Goal: Task Accomplishment & Management: Use online tool/utility

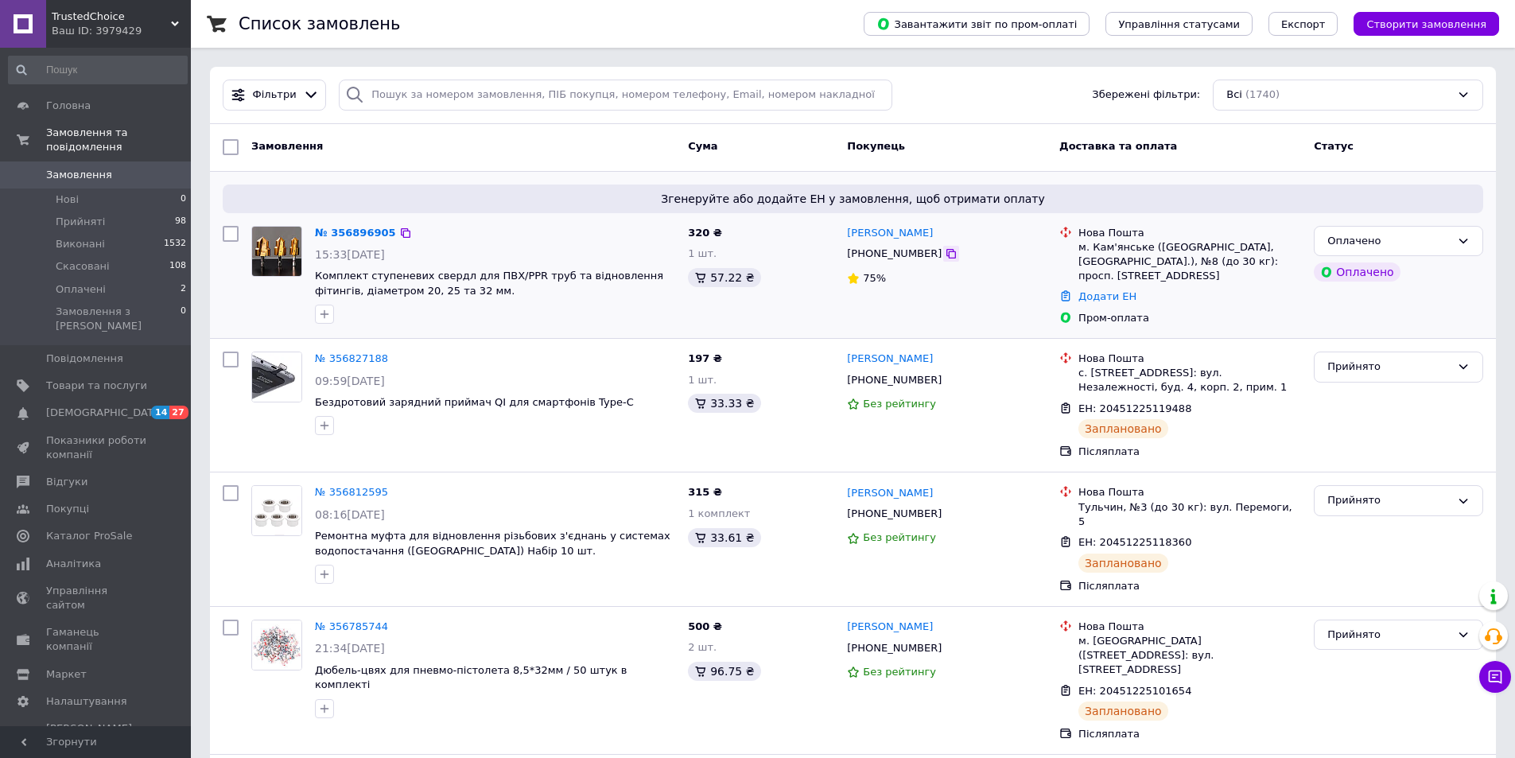
click at [947, 253] on icon at bounding box center [952, 254] width 10 height 10
drag, startPoint x: 926, startPoint y: 231, endPoint x: 877, endPoint y: 229, distance: 49.3
click at [877, 229] on div "[PERSON_NAME]" at bounding box center [947, 233] width 203 height 18
copy link "[PERSON_NAME]"
click at [951, 242] on div "м. Кам'янське ([GEOGRAPHIC_DATA], [GEOGRAPHIC_DATA].), №8 (до 30 кг): просп. [S…" at bounding box center [1190, 262] width 223 height 44
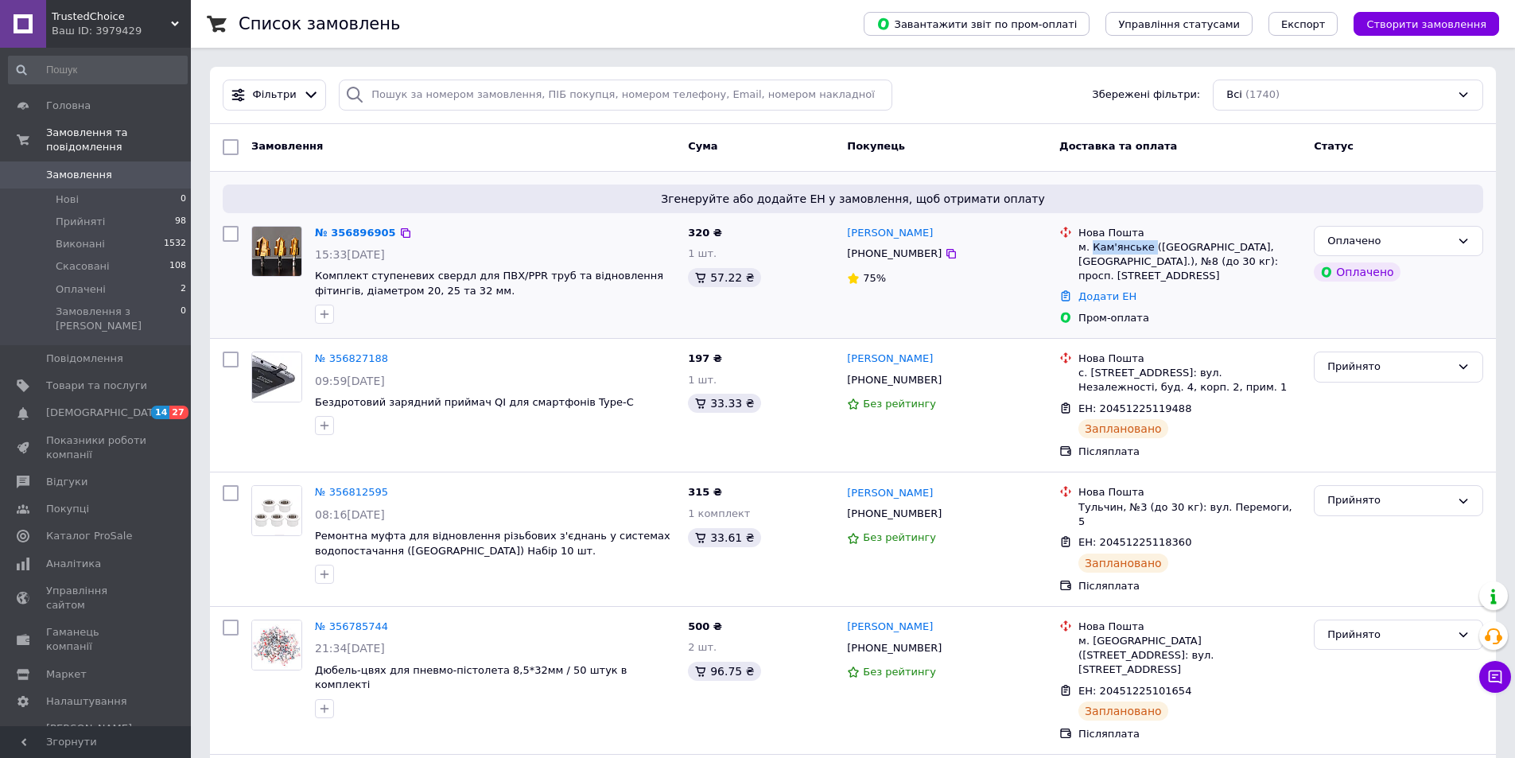
click at [951, 242] on div "м. Кам'янське ([GEOGRAPHIC_DATA], [GEOGRAPHIC_DATA].), №8 (до 30 кг): просп. [S…" at bounding box center [1190, 262] width 223 height 44
copy div "Кам'янське"
click at [951, 296] on link "Додати ЕН" at bounding box center [1108, 296] width 58 height 12
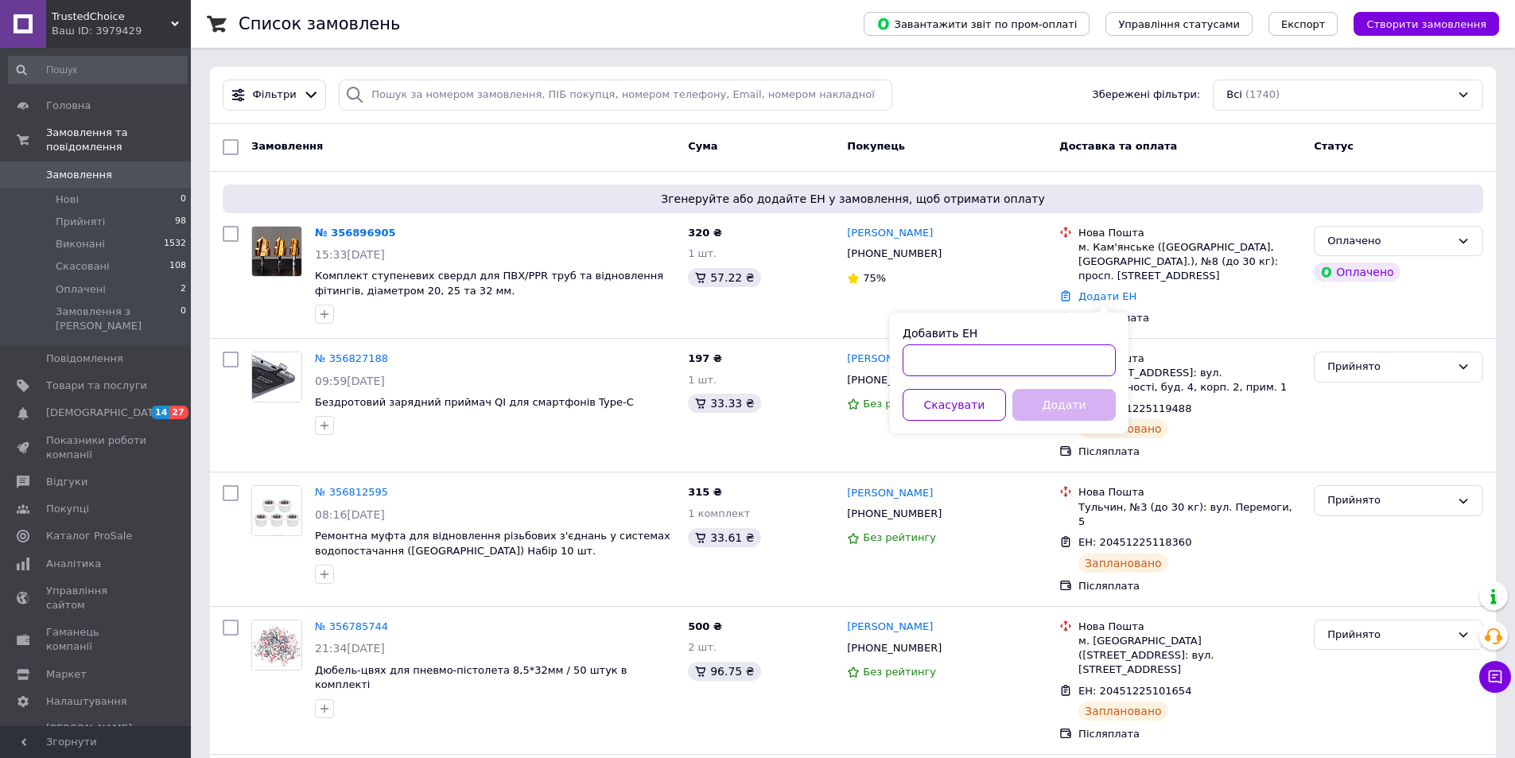
click at [951, 360] on input "Добавить ЕН" at bounding box center [1009, 360] width 213 height 32
paste input "20451225218922"
type input "20451225218922"
click at [951, 403] on button "Додати" at bounding box center [1064, 405] width 103 height 32
